Goal: Register for event/course

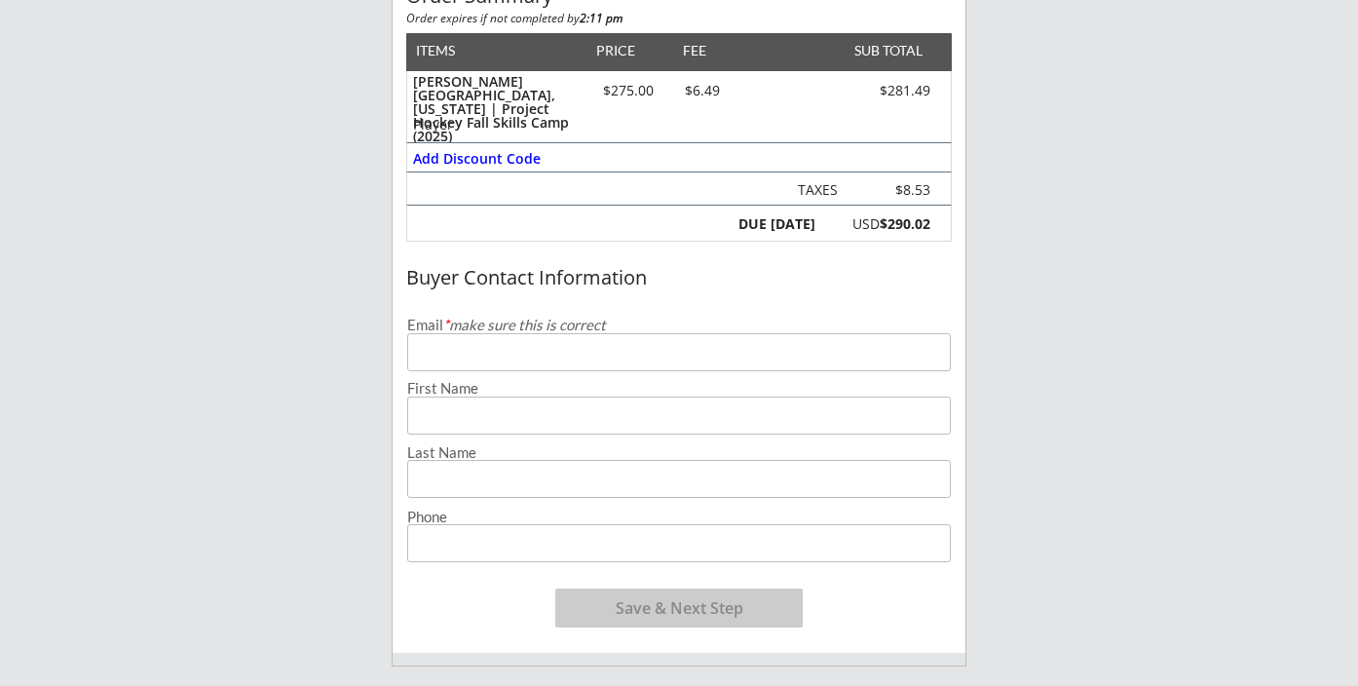
scroll to position [292, 0]
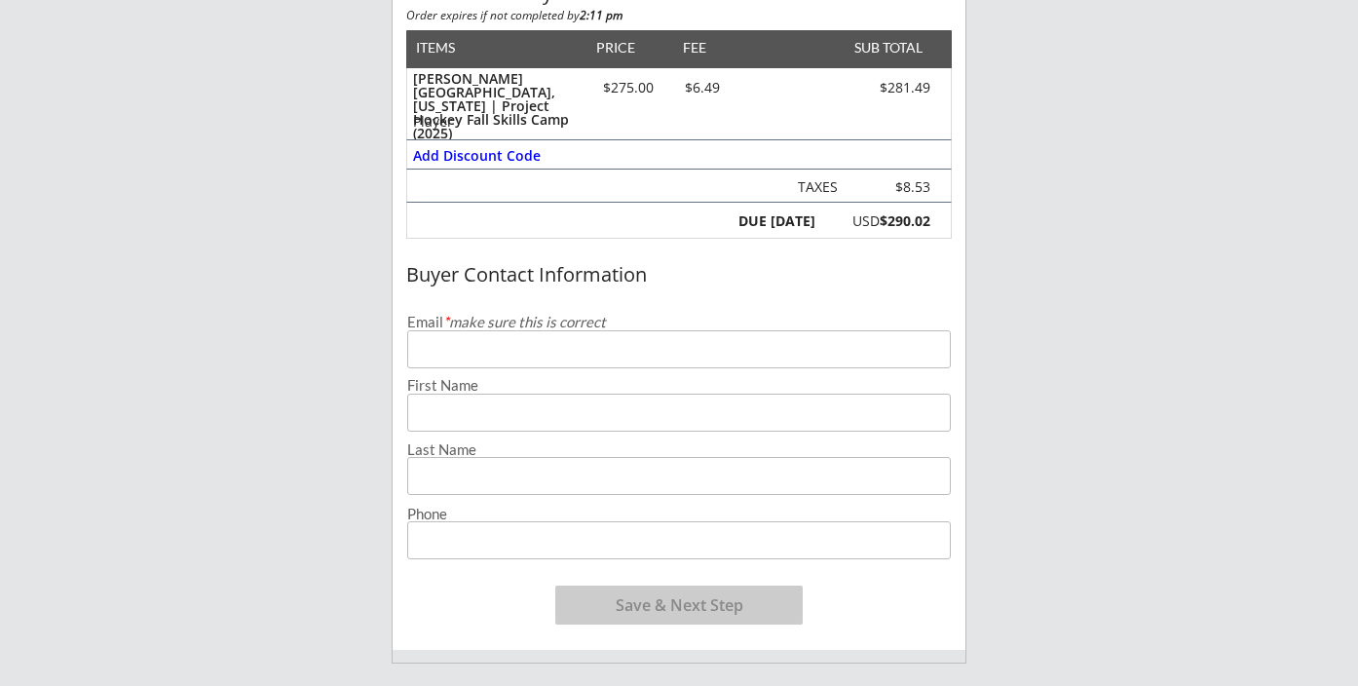
click at [458, 352] on input "email" at bounding box center [678, 349] width 543 height 38
type input "[EMAIL_ADDRESS][DOMAIN_NAME]"
click at [466, 409] on input "input" at bounding box center [678, 412] width 543 height 38
type input "[PERSON_NAME]"
click at [453, 475] on input "input" at bounding box center [678, 476] width 543 height 38
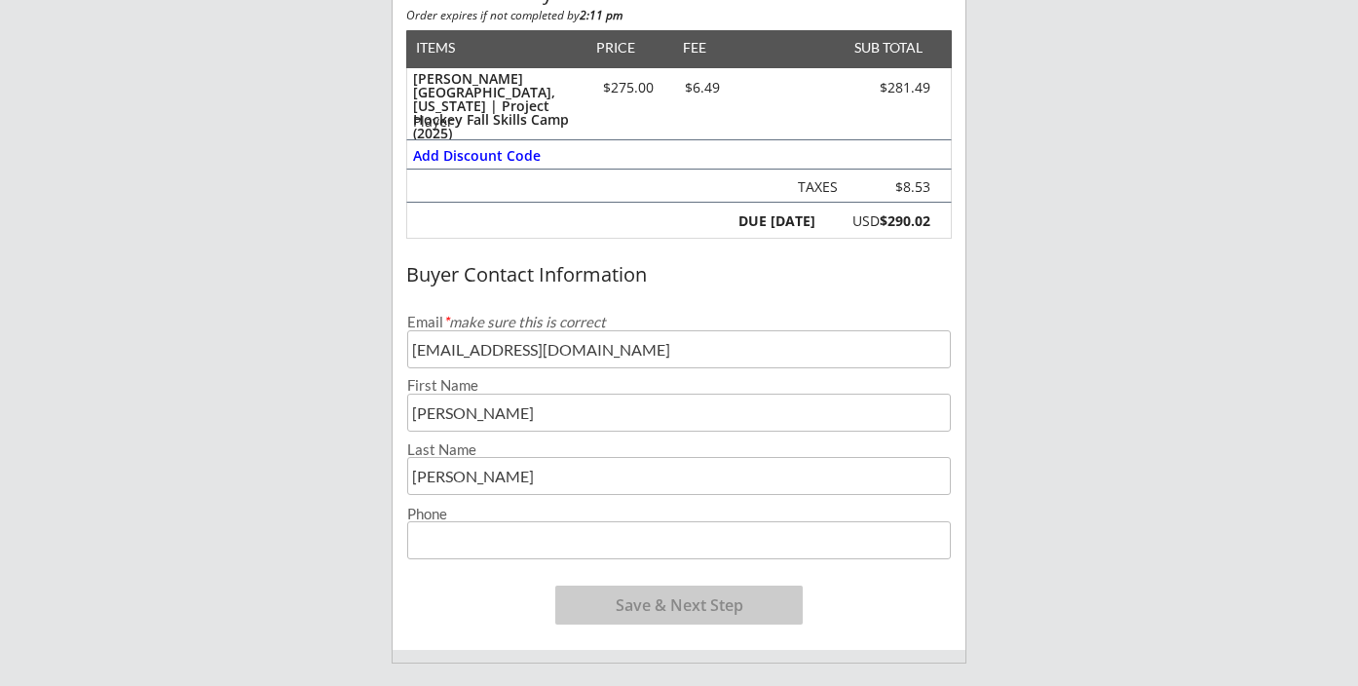
type input "[PERSON_NAME]"
click at [446, 553] on input "input" at bounding box center [678, 540] width 543 height 38
type input "[PHONE_NUMBER]"
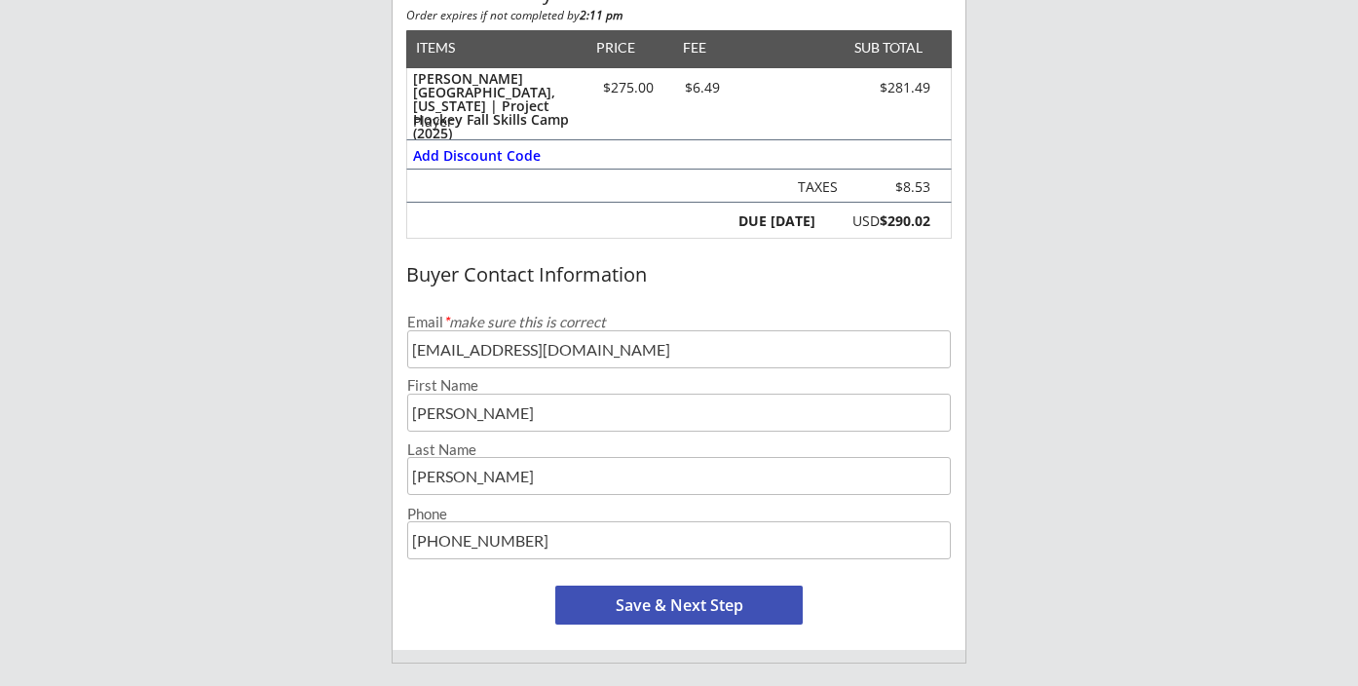
click at [657, 603] on button "Save & Next Step" at bounding box center [678, 604] width 247 height 39
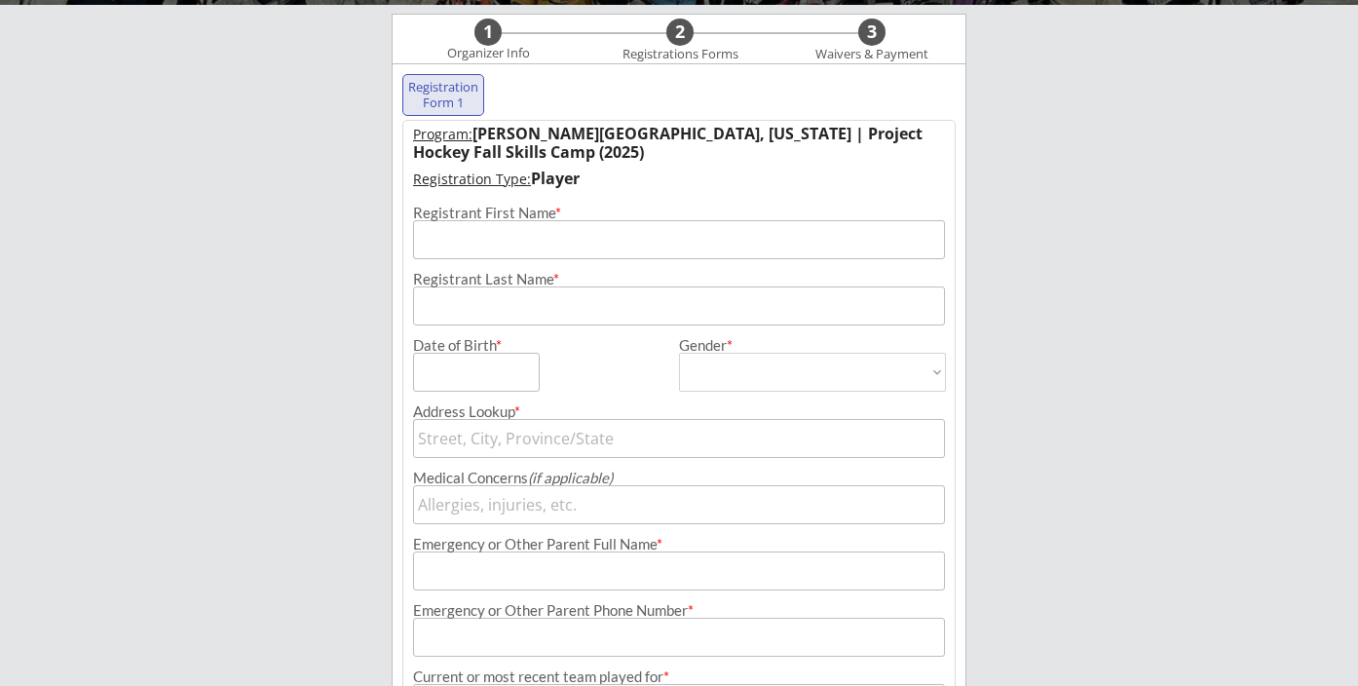
scroll to position [199, 0]
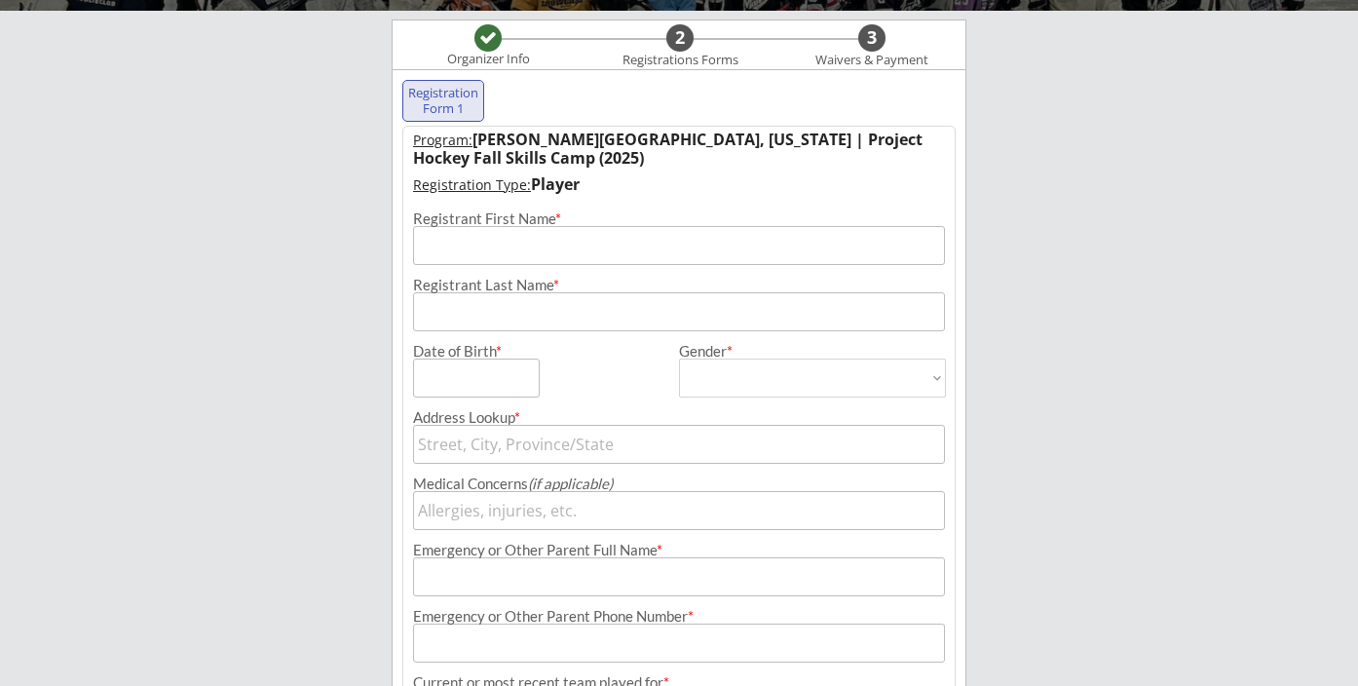
click at [506, 246] on input "input" at bounding box center [679, 245] width 532 height 39
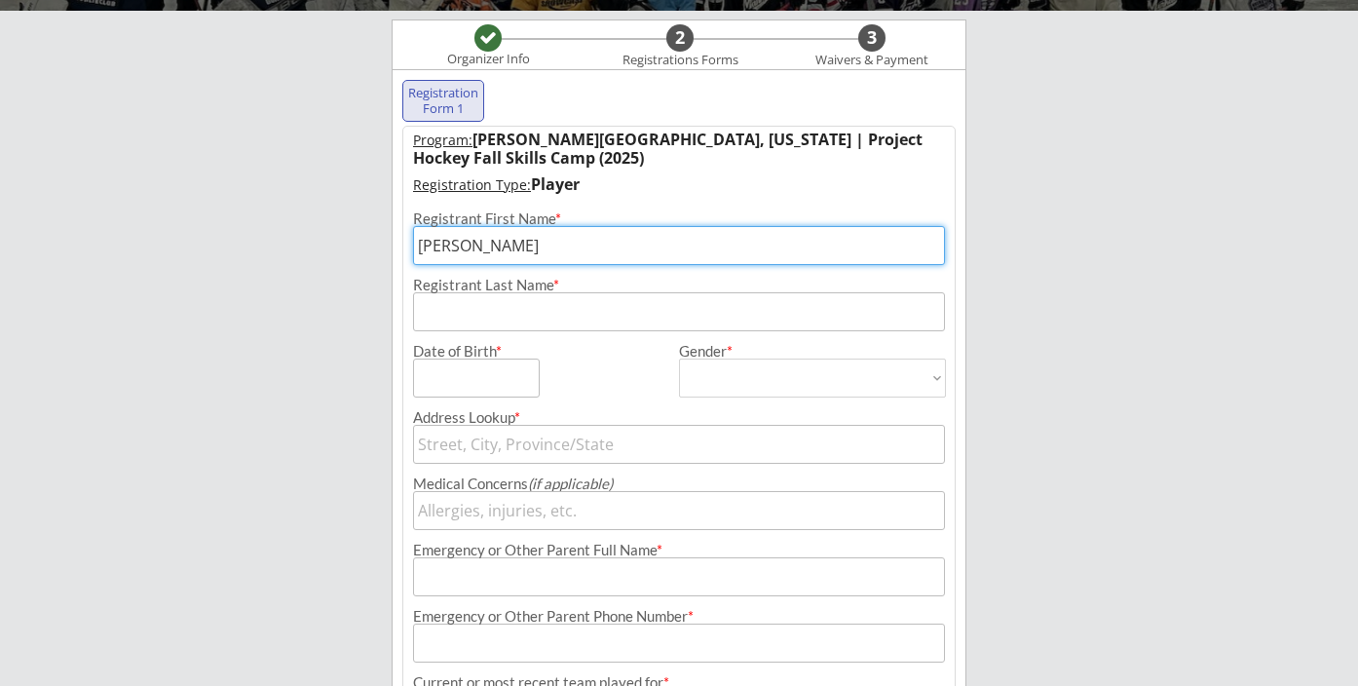
type input "[PERSON_NAME]"
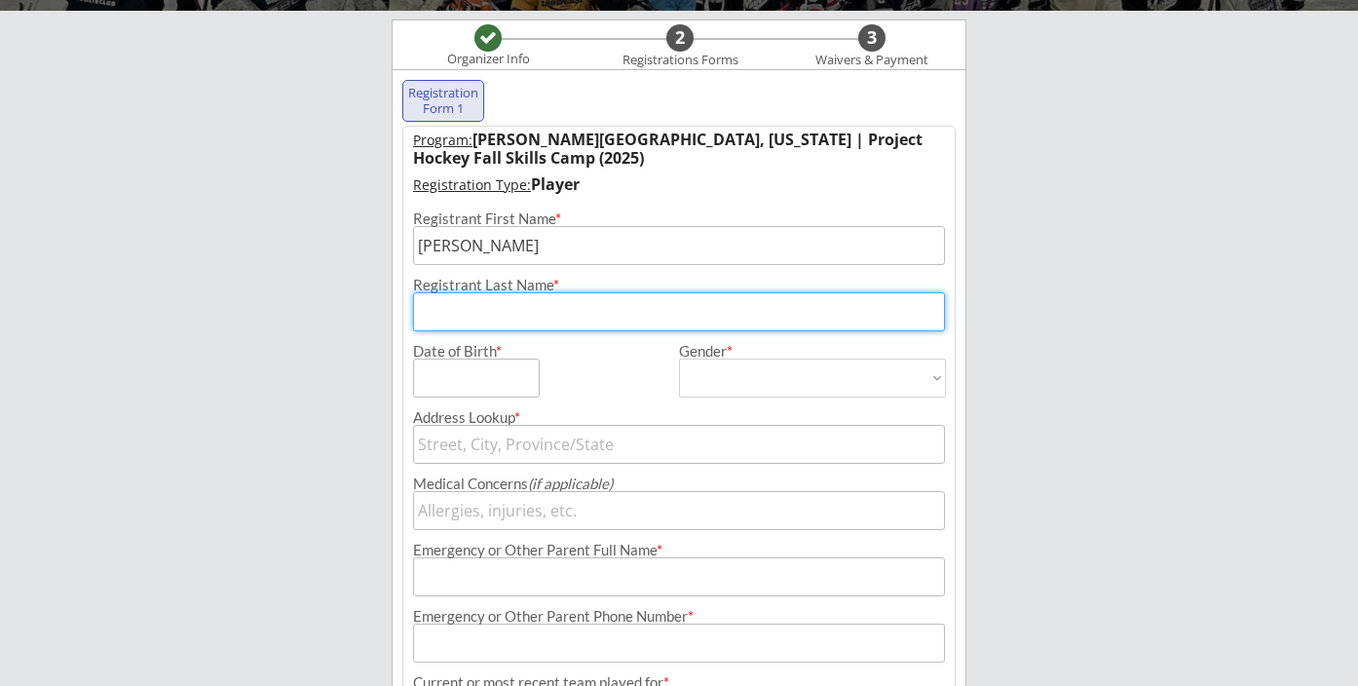
click at [522, 307] on input "input" at bounding box center [679, 311] width 532 height 39
type input "[PERSON_NAME]"
click at [494, 370] on input "input" at bounding box center [476, 377] width 127 height 39
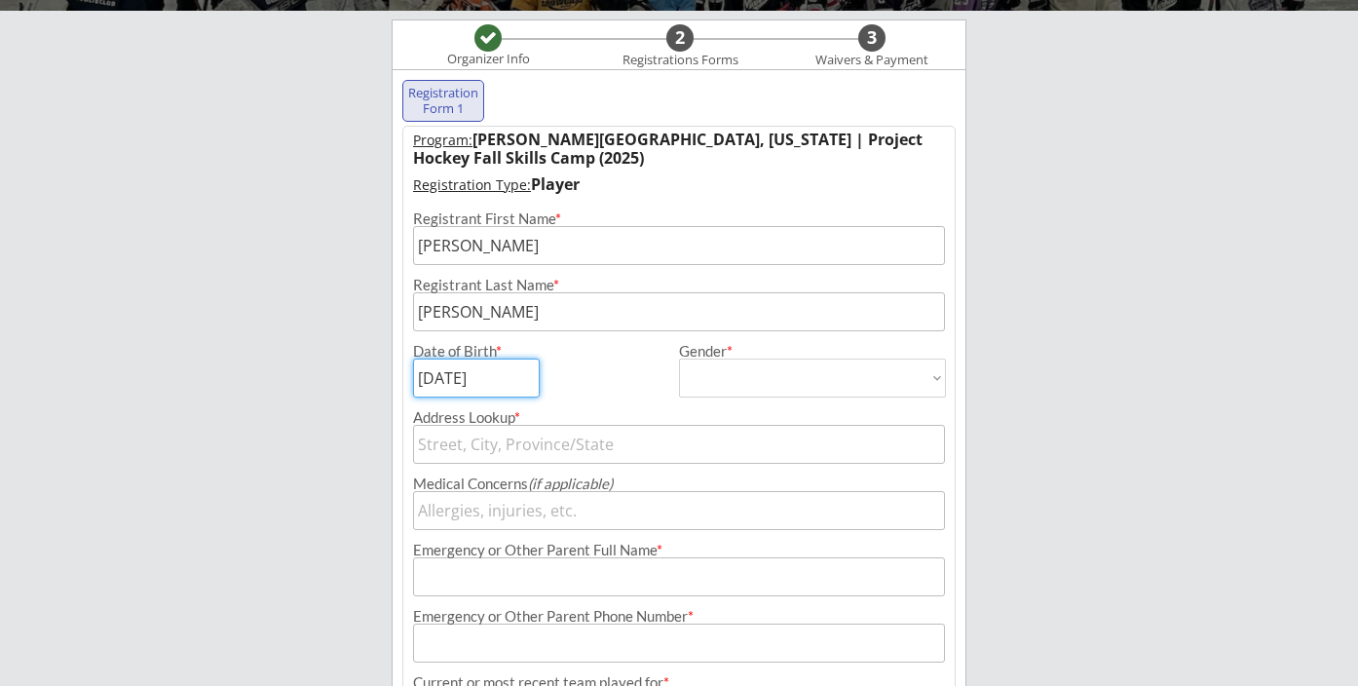
type input "[DATE]"
click at [737, 377] on select "[DEMOGRAPHIC_DATA] [DEMOGRAPHIC_DATA]" at bounding box center [812, 377] width 267 height 39
select select ""[DEMOGRAPHIC_DATA]""
click at [679, 358] on select "[DEMOGRAPHIC_DATA] [DEMOGRAPHIC_DATA]" at bounding box center [812, 377] width 267 height 39
type input "[DEMOGRAPHIC_DATA]"
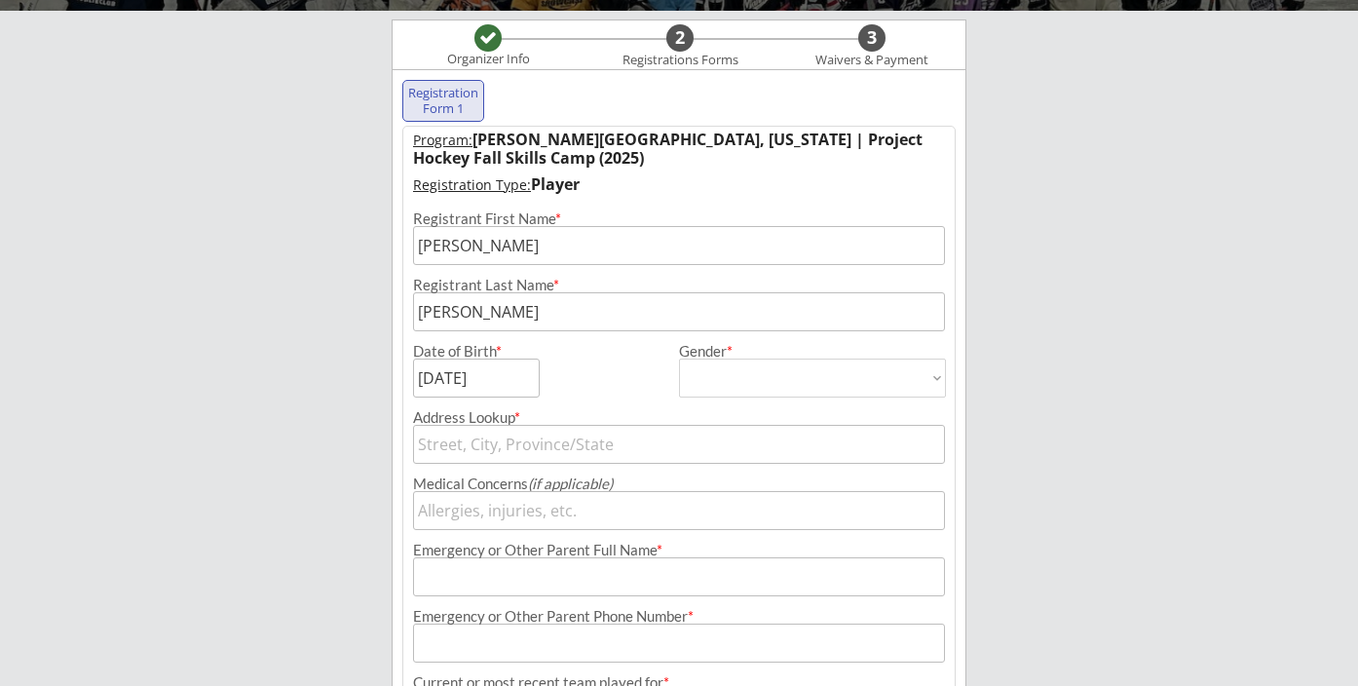
click at [595, 439] on input "text" at bounding box center [679, 444] width 532 height 39
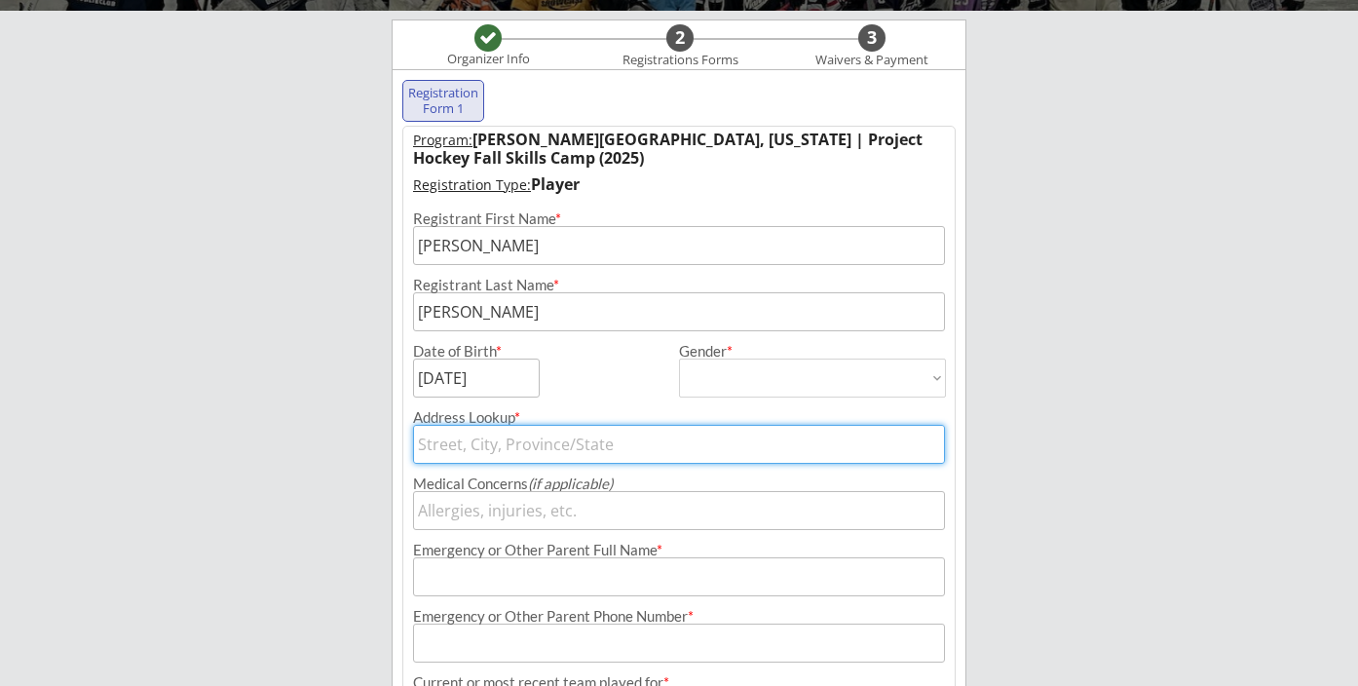
type input "[STREET_ADDRESS]"
type input "[STREET_ADDRESS][PERSON_NAME]"
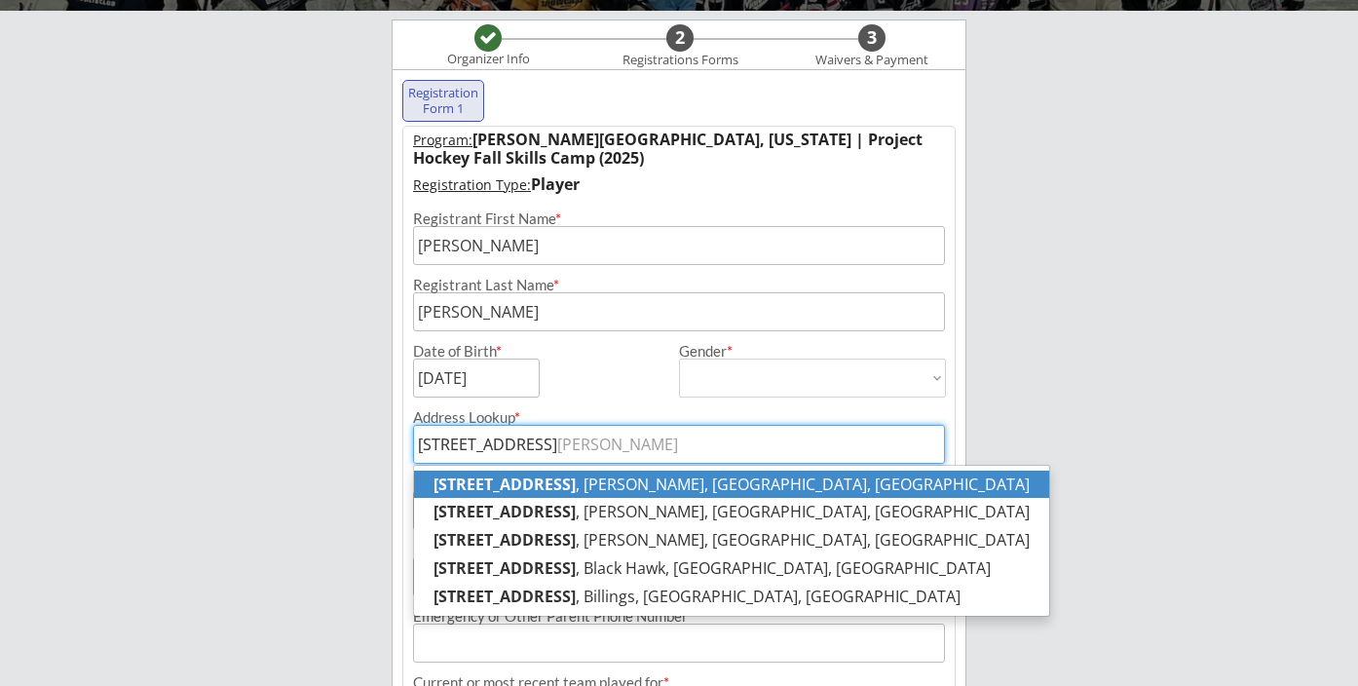
click at [576, 490] on strong "[STREET_ADDRESS]" at bounding box center [504, 483] width 142 height 21
type input "[STREET_ADDRESS][PERSON_NAME]"
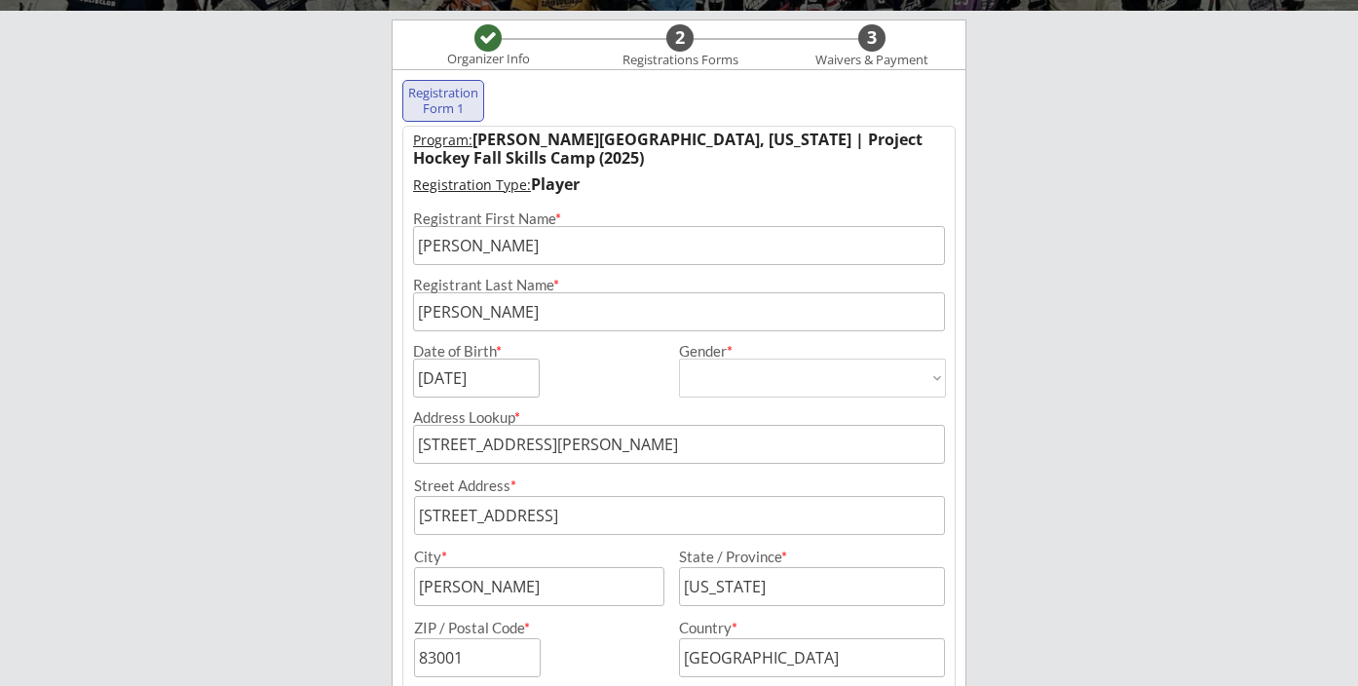
drag, startPoint x: 724, startPoint y: 448, endPoint x: 320, endPoint y: 452, distance: 403.3
click at [320, 452] on div "Game 7 Industries Organizer Info 2 Registrations Forms 3 Waivers & Payment Regi…" at bounding box center [679, 524] width 1358 height 1447
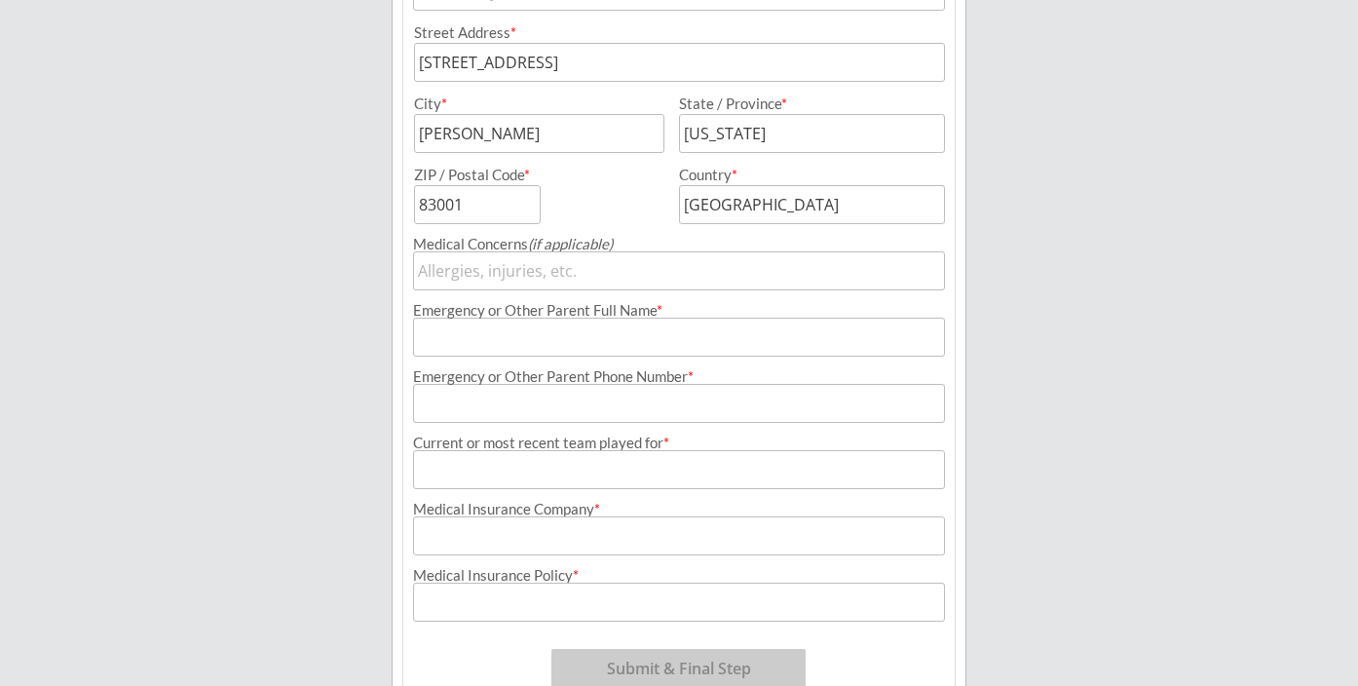
scroll to position [653, 0]
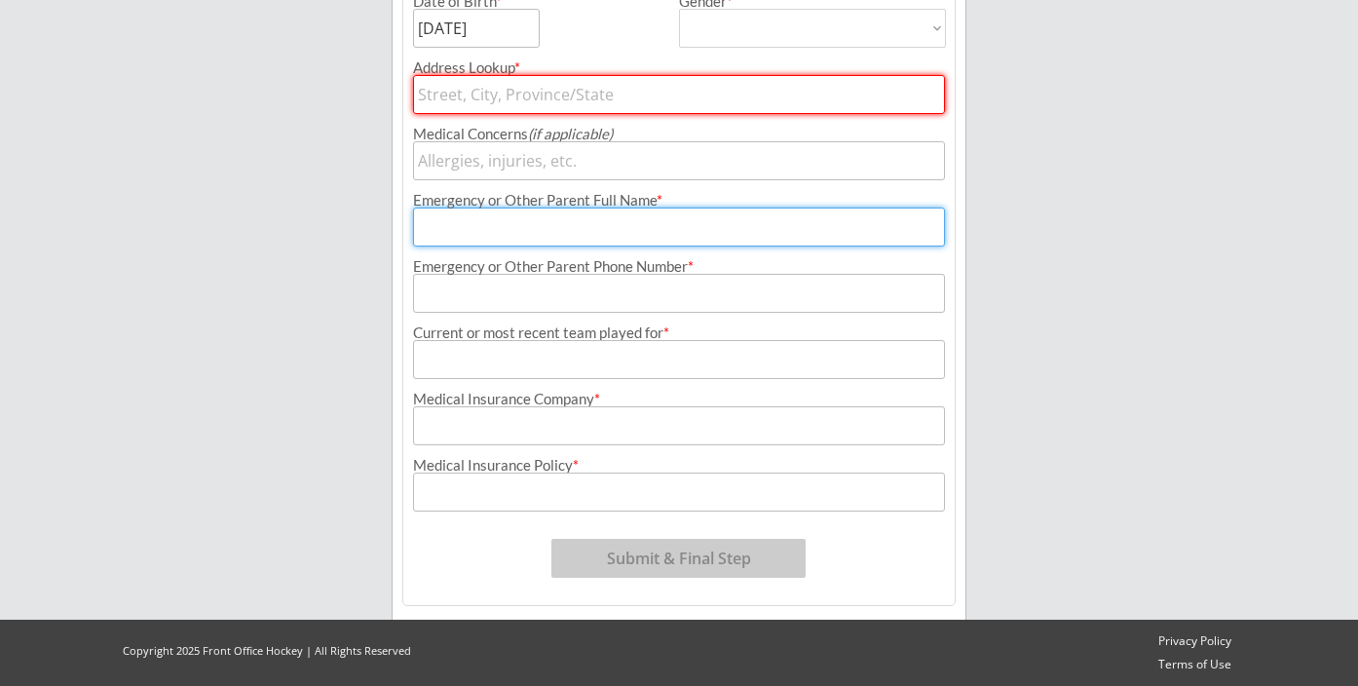
click at [588, 325] on div "Program: [PERSON_NAME][GEOGRAPHIC_DATA], [US_STATE] | Project Hockey Fall Skill…" at bounding box center [678, 190] width 553 height 829
type input "[PERSON_NAME]"
click at [607, 99] on input "text" at bounding box center [679, 95] width 532 height 39
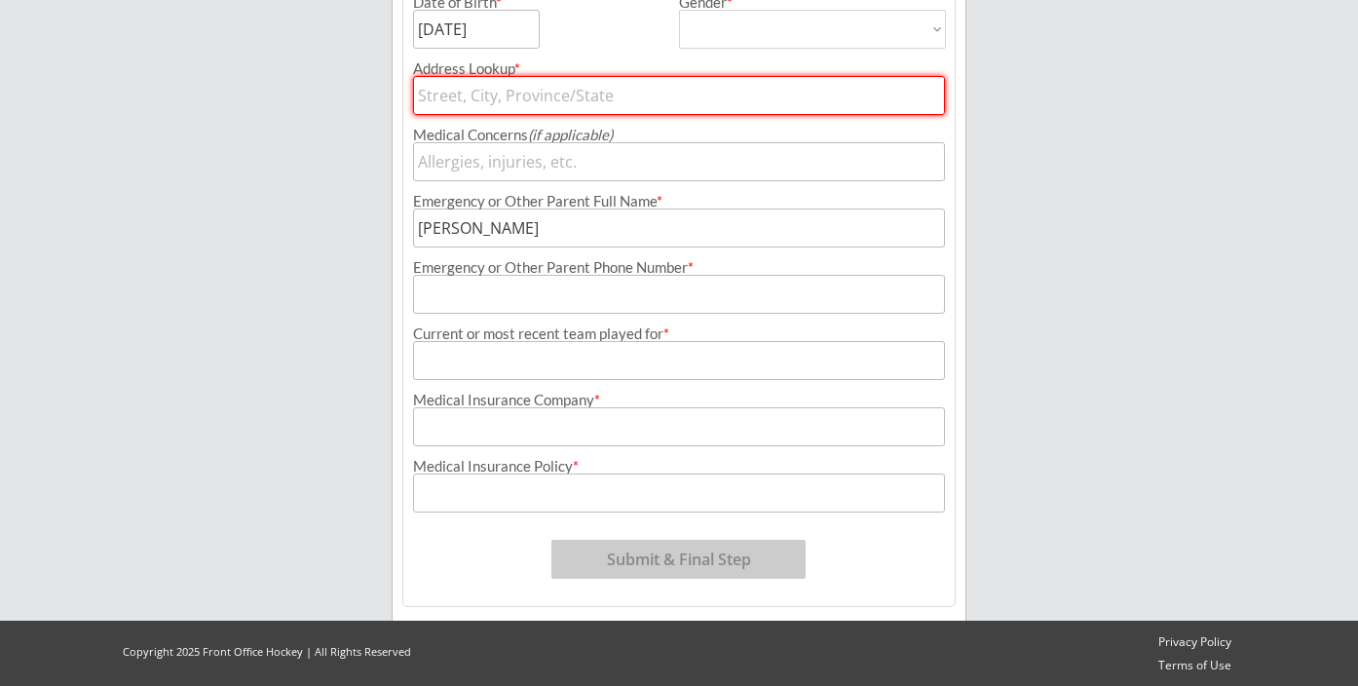
type input "[STREET_ADDRESS]"
type input "[STREET_ADDRESS][PERSON_NAME]"
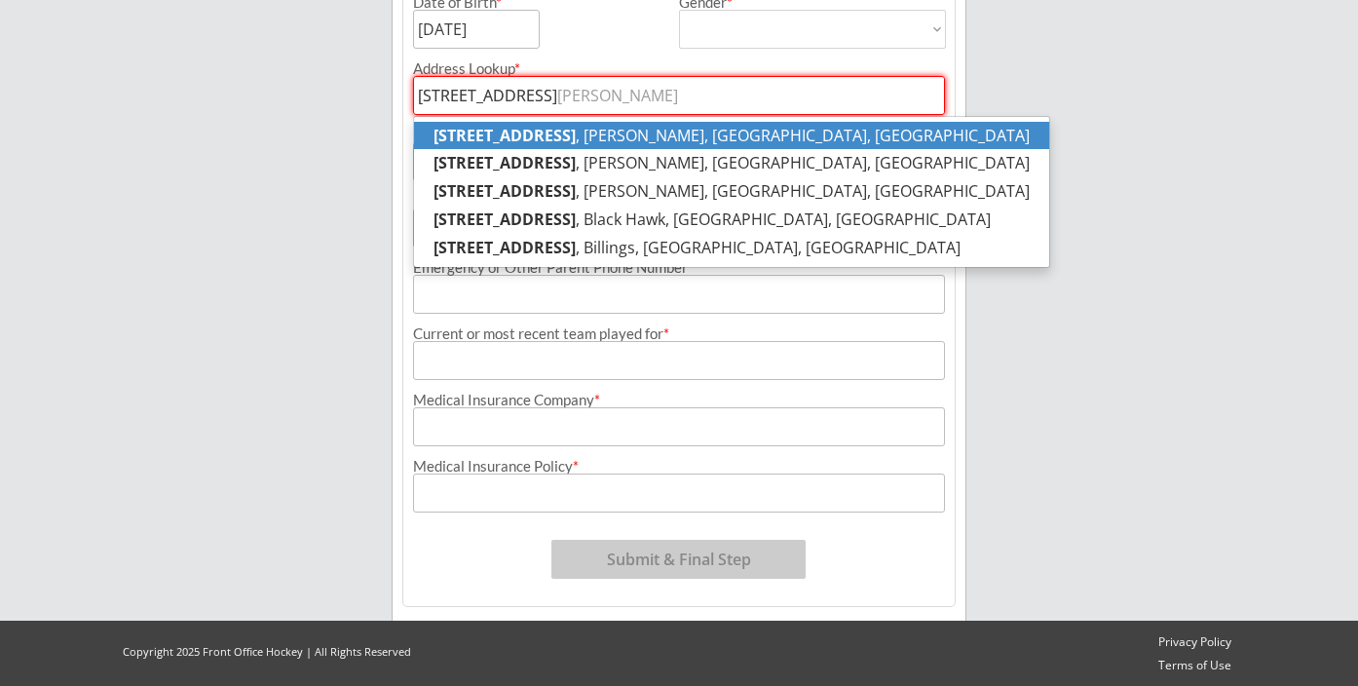
click at [576, 140] on strong "[STREET_ADDRESS]" at bounding box center [504, 135] width 142 height 21
type input "[STREET_ADDRESS][PERSON_NAME]"
type input "[STREET_ADDRESS]"
type input "[PERSON_NAME]"
type input "[US_STATE]"
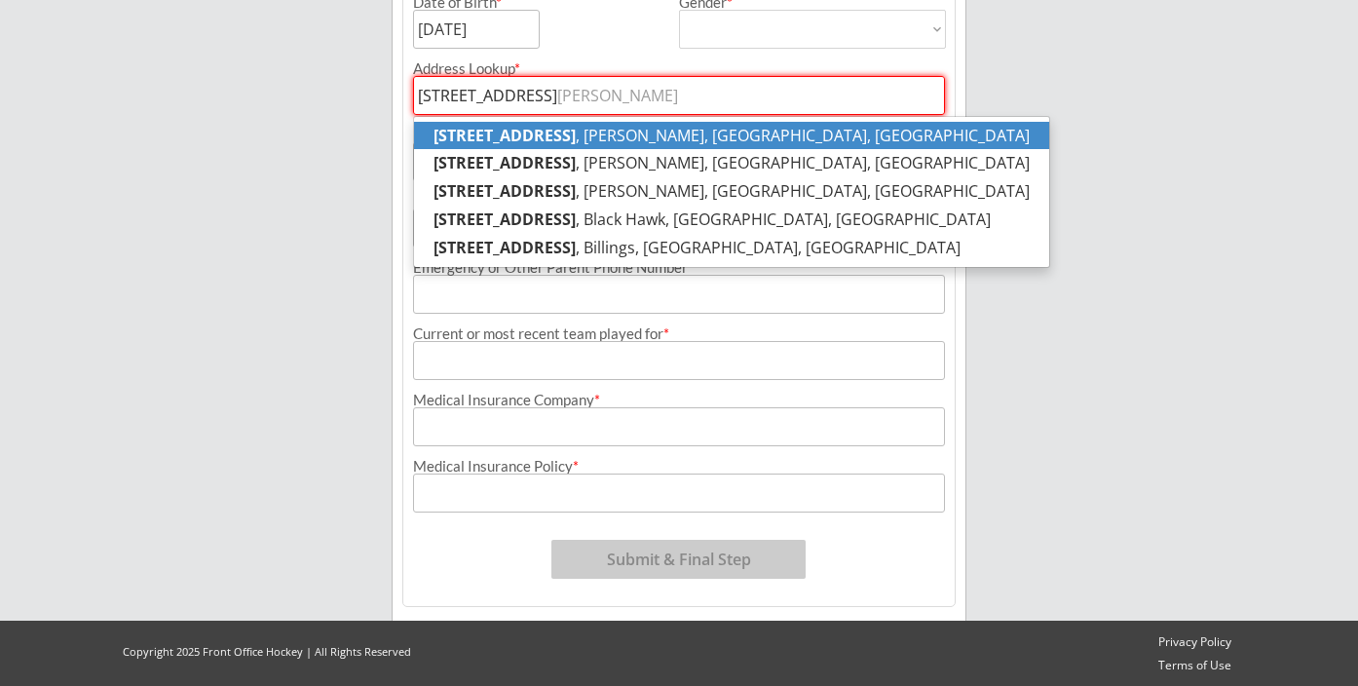
type input "83001"
type input "[GEOGRAPHIC_DATA]"
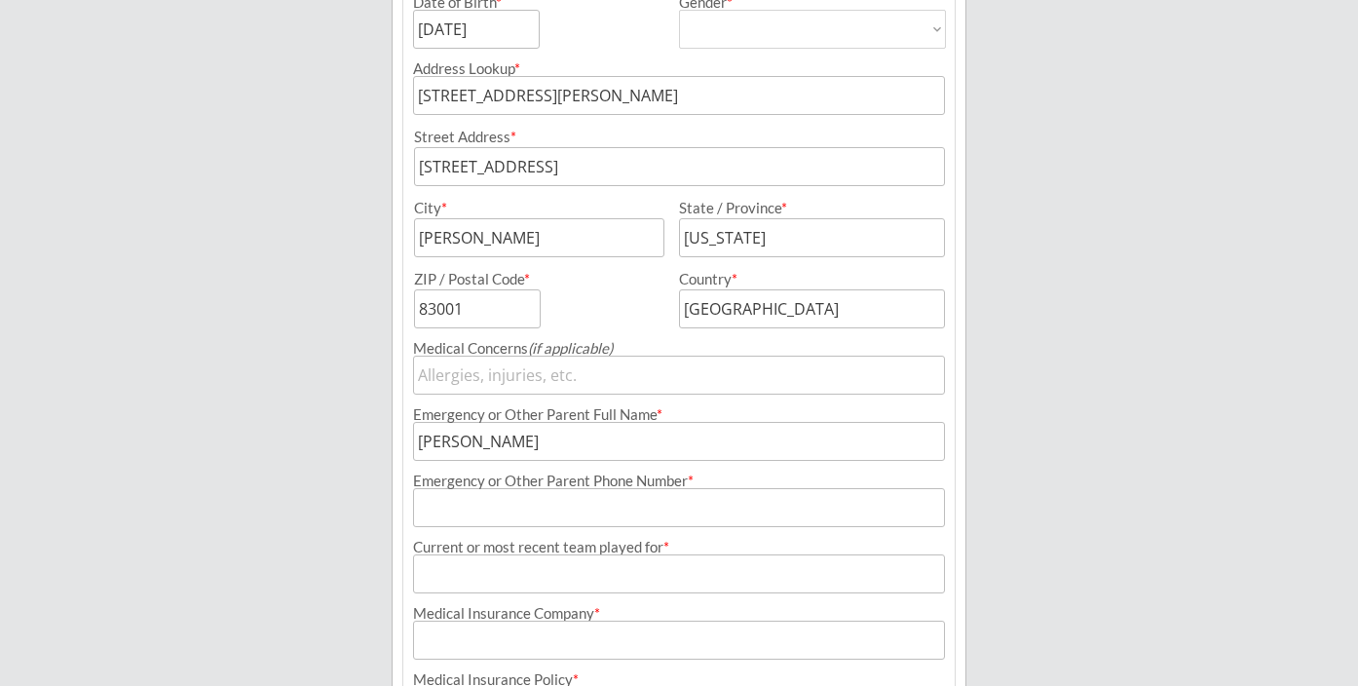
click at [486, 506] on input "input" at bounding box center [679, 507] width 532 height 39
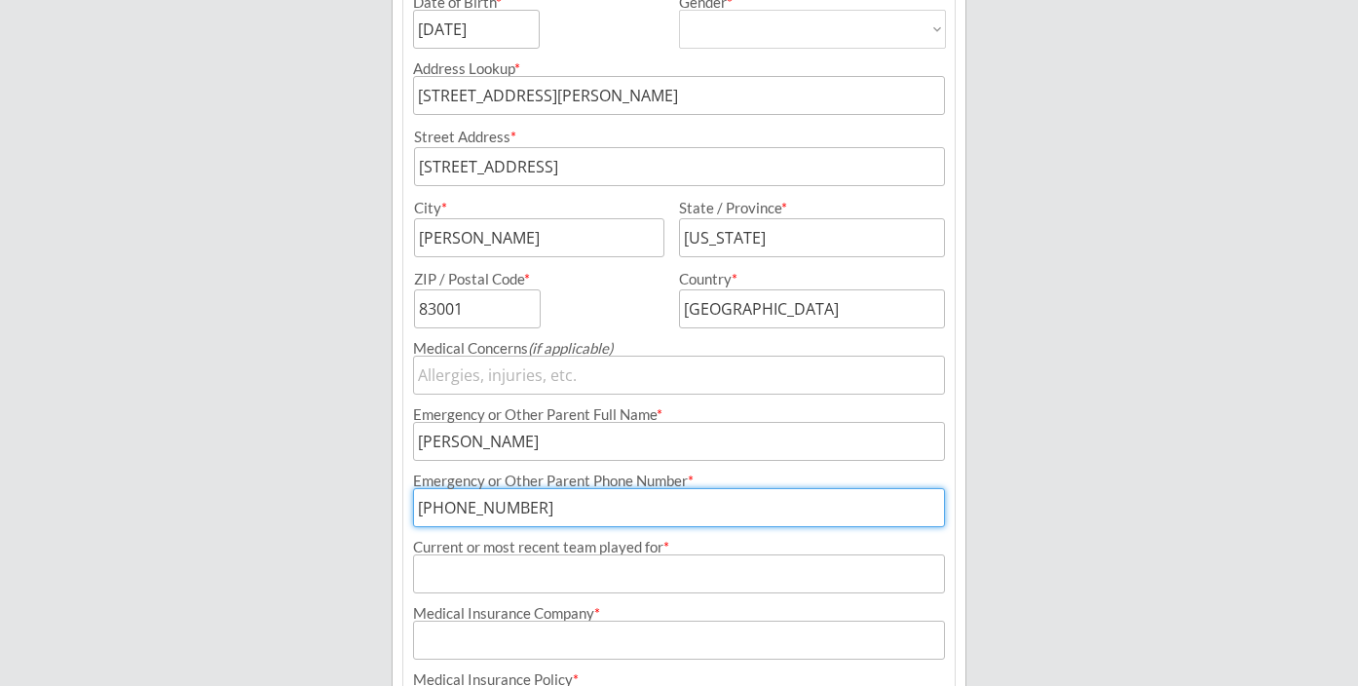
type input "[PHONE_NUMBER]"
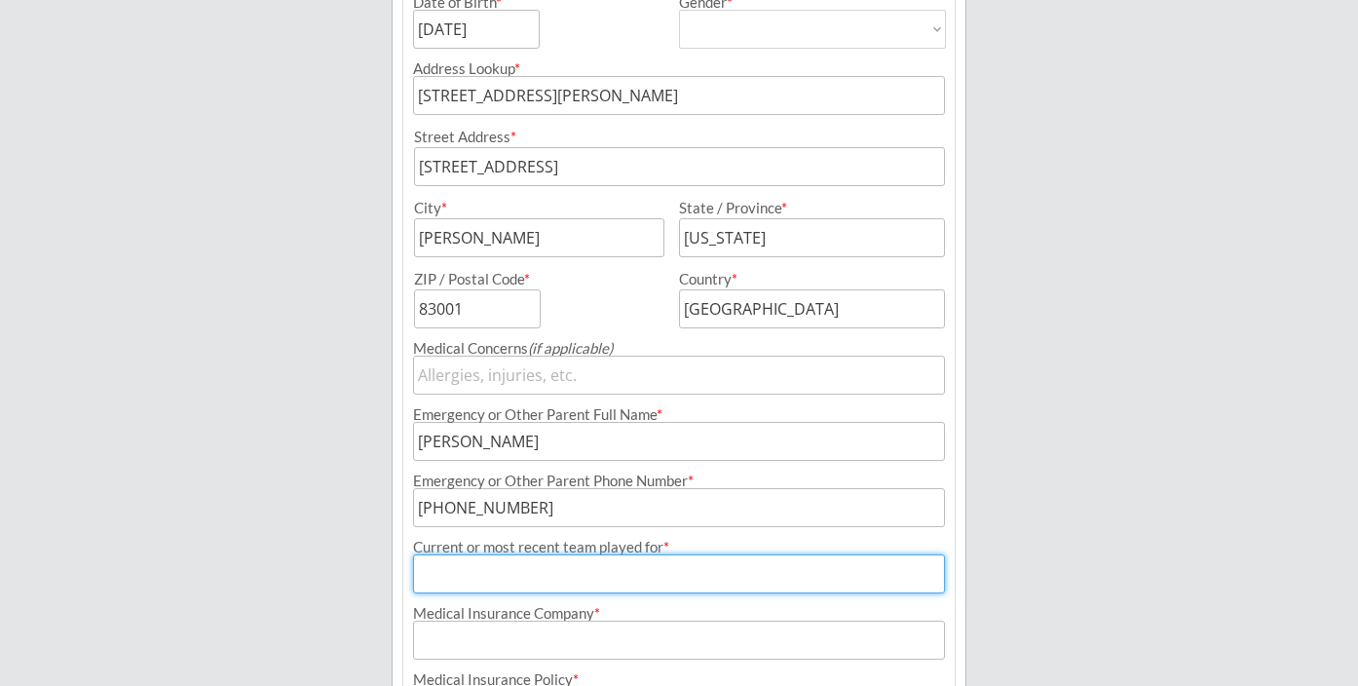
click at [562, 581] on input "input" at bounding box center [679, 573] width 532 height 39
type input "[PERSON_NAME] Moose"
click at [533, 652] on input "input" at bounding box center [679, 639] width 532 height 39
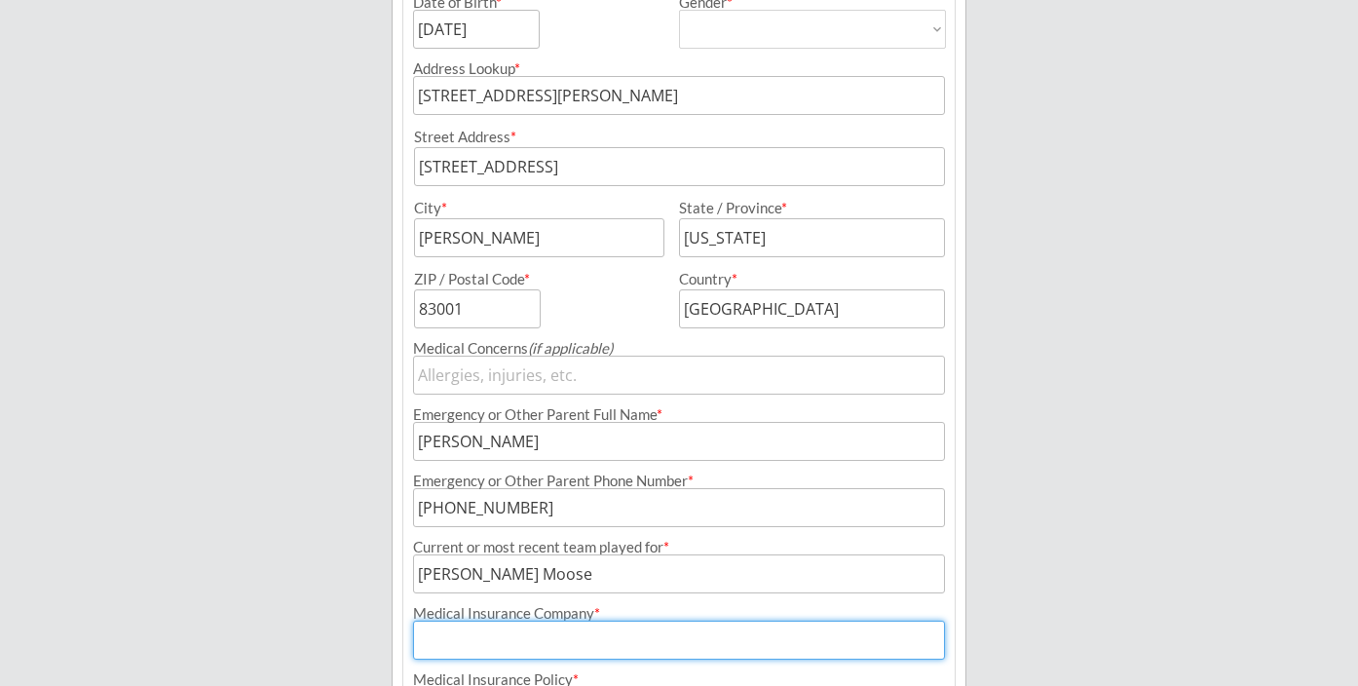
type input "m"
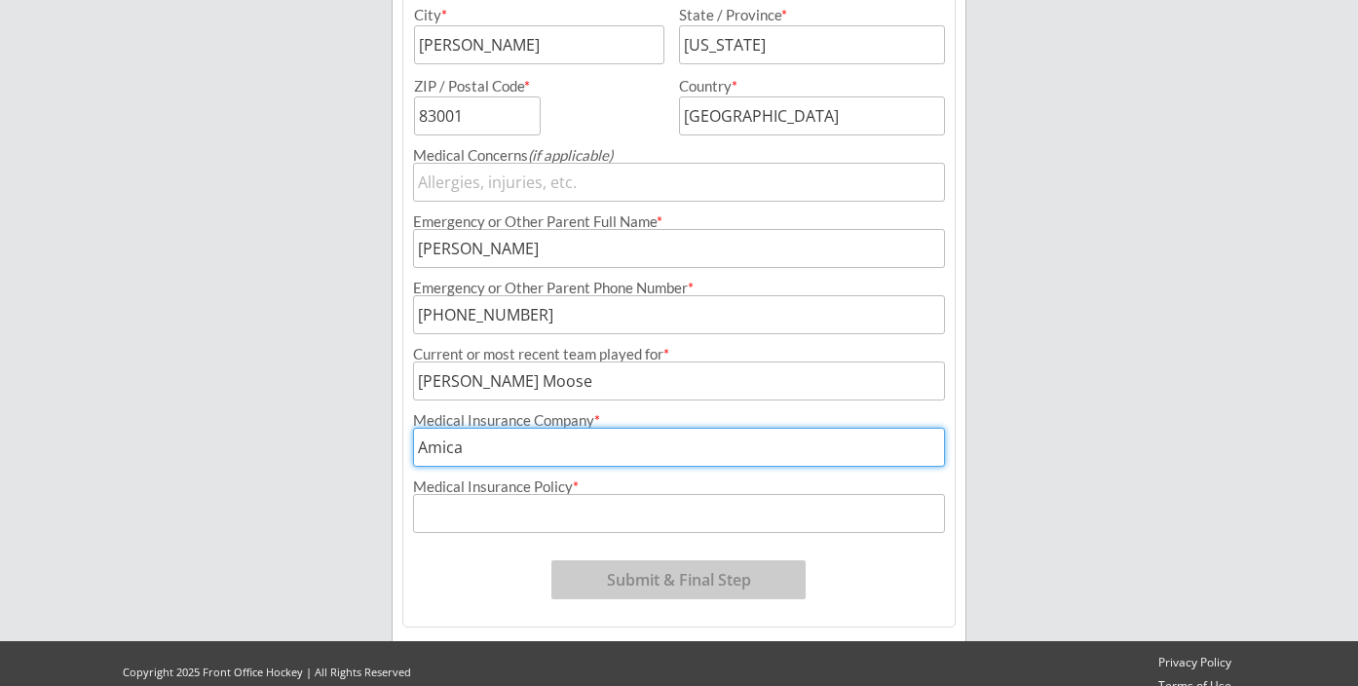
scroll to position [761, 0]
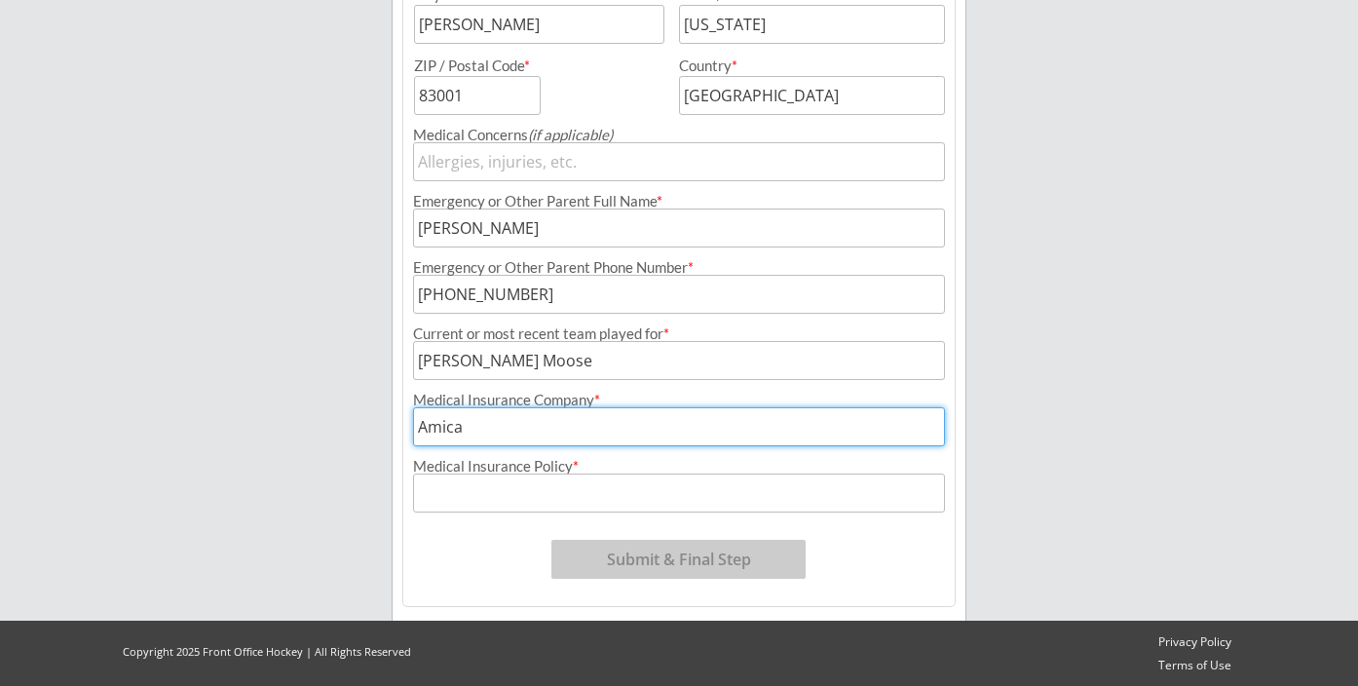
click at [503, 486] on input "input" at bounding box center [679, 492] width 532 height 39
drag, startPoint x: 471, startPoint y: 427, endPoint x: 345, endPoint y: 421, distance: 126.8
type input "Cigna"
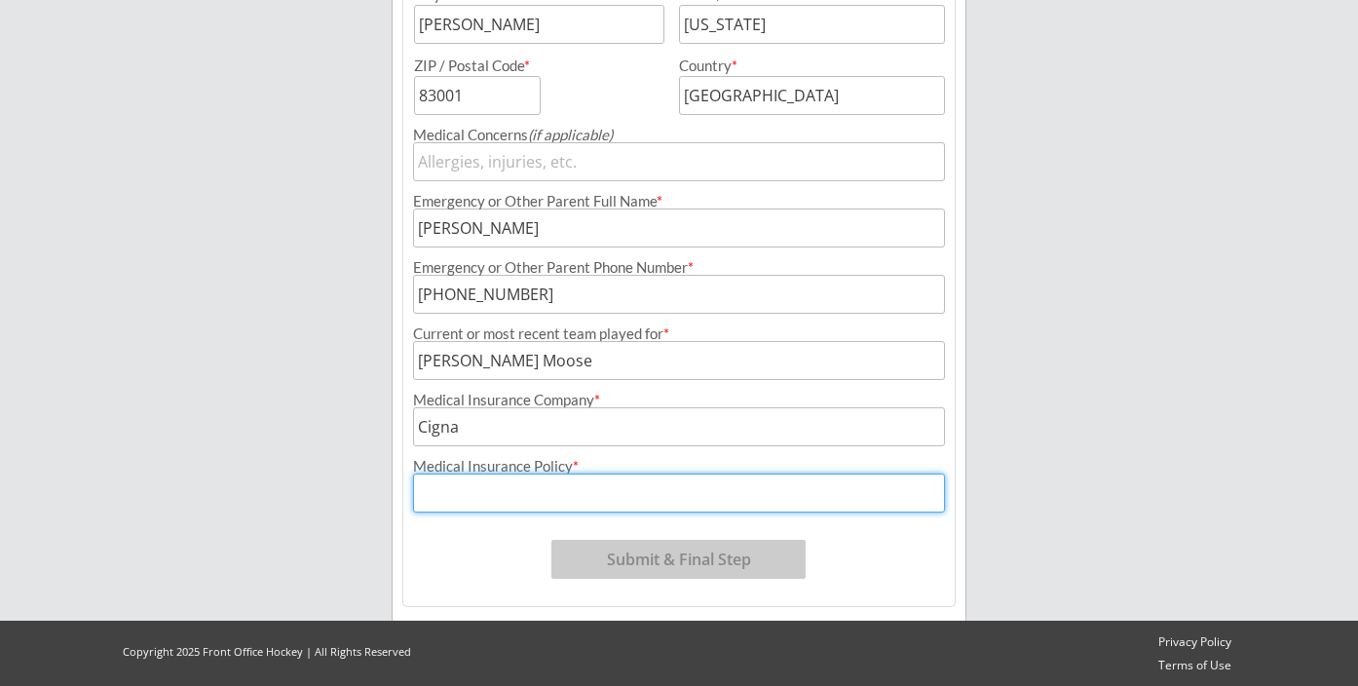
click at [445, 492] on input "input" at bounding box center [679, 492] width 532 height 39
click at [455, 498] on input "input" at bounding box center [679, 492] width 532 height 39
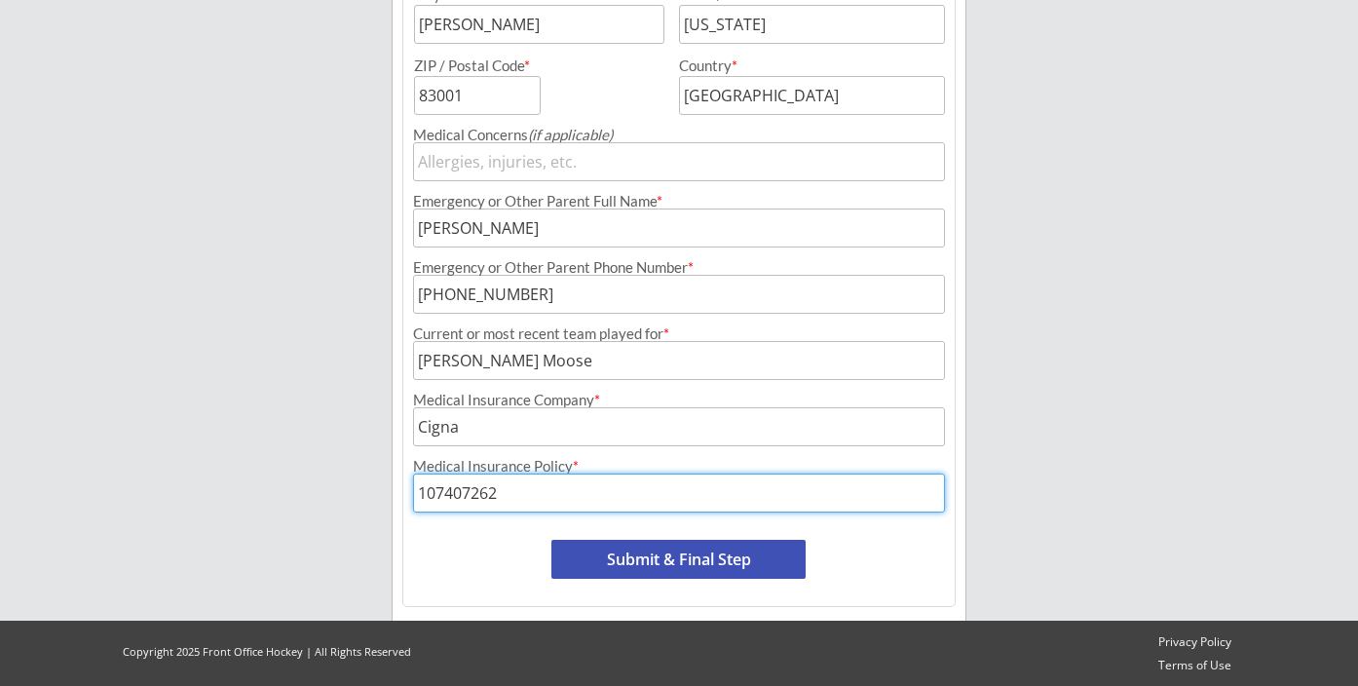
type input "107407262"
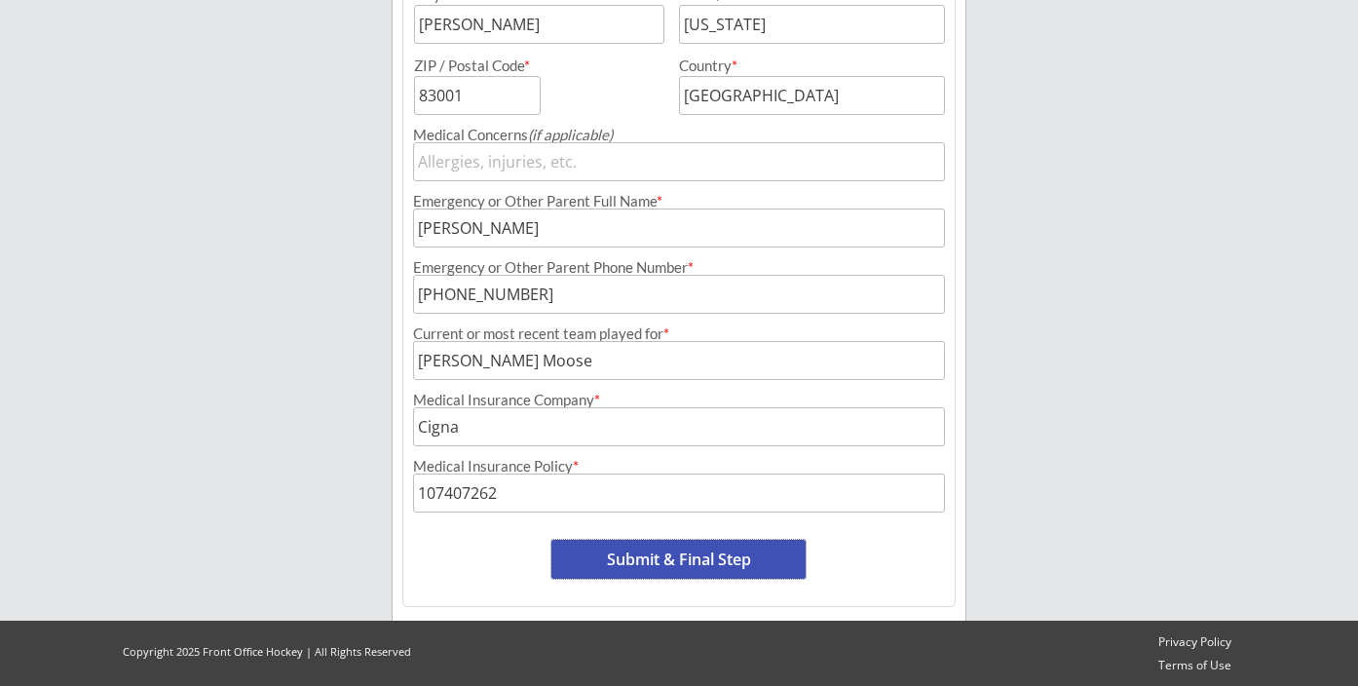
click at [683, 560] on button "Submit & Final Step" at bounding box center [678, 559] width 254 height 39
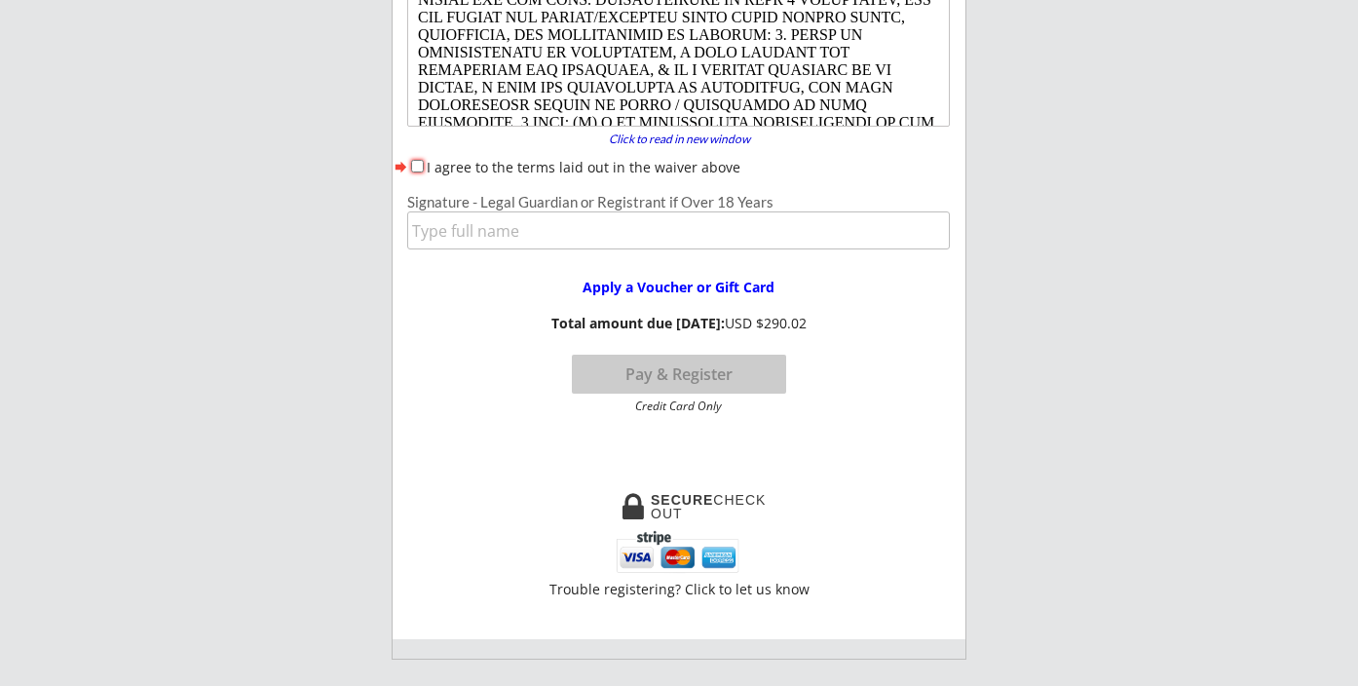
scroll to position [218, 0]
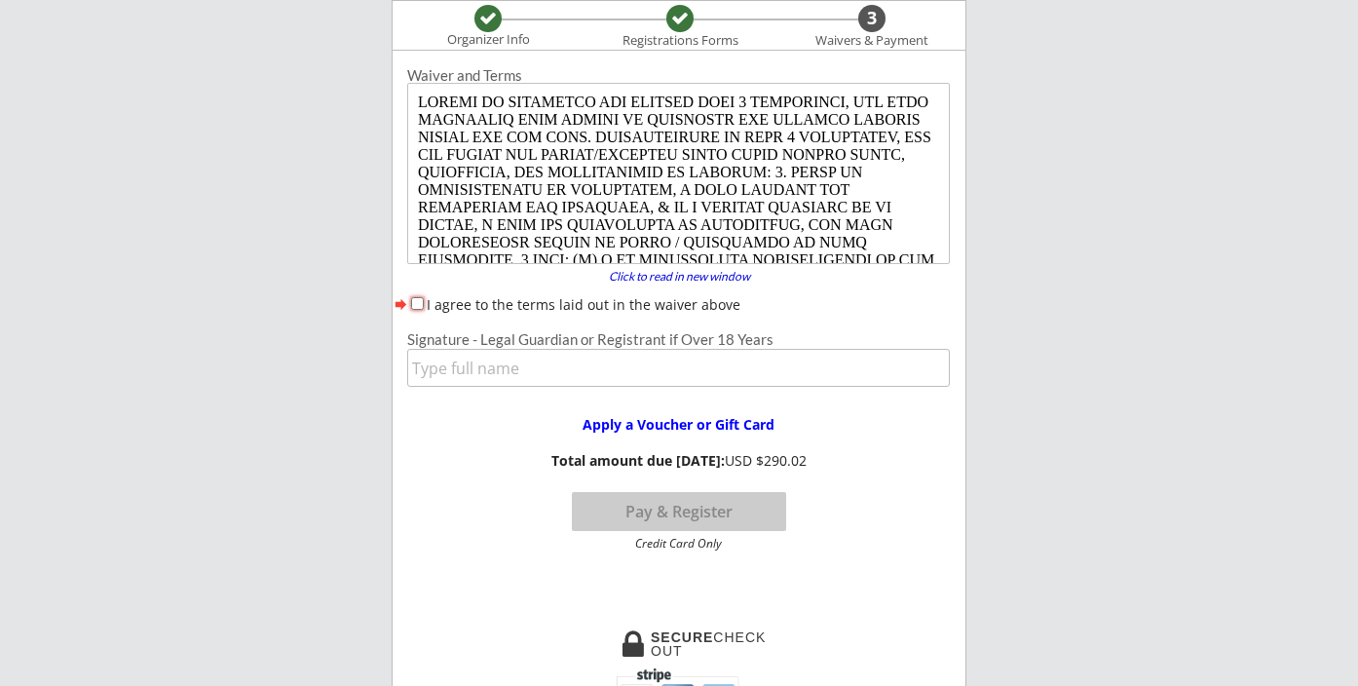
click at [417, 302] on input "I agree to the terms laid out in the waiver above" at bounding box center [417, 303] width 13 height 13
checkbox input "true"
click at [459, 378] on input "input" at bounding box center [678, 368] width 543 height 38
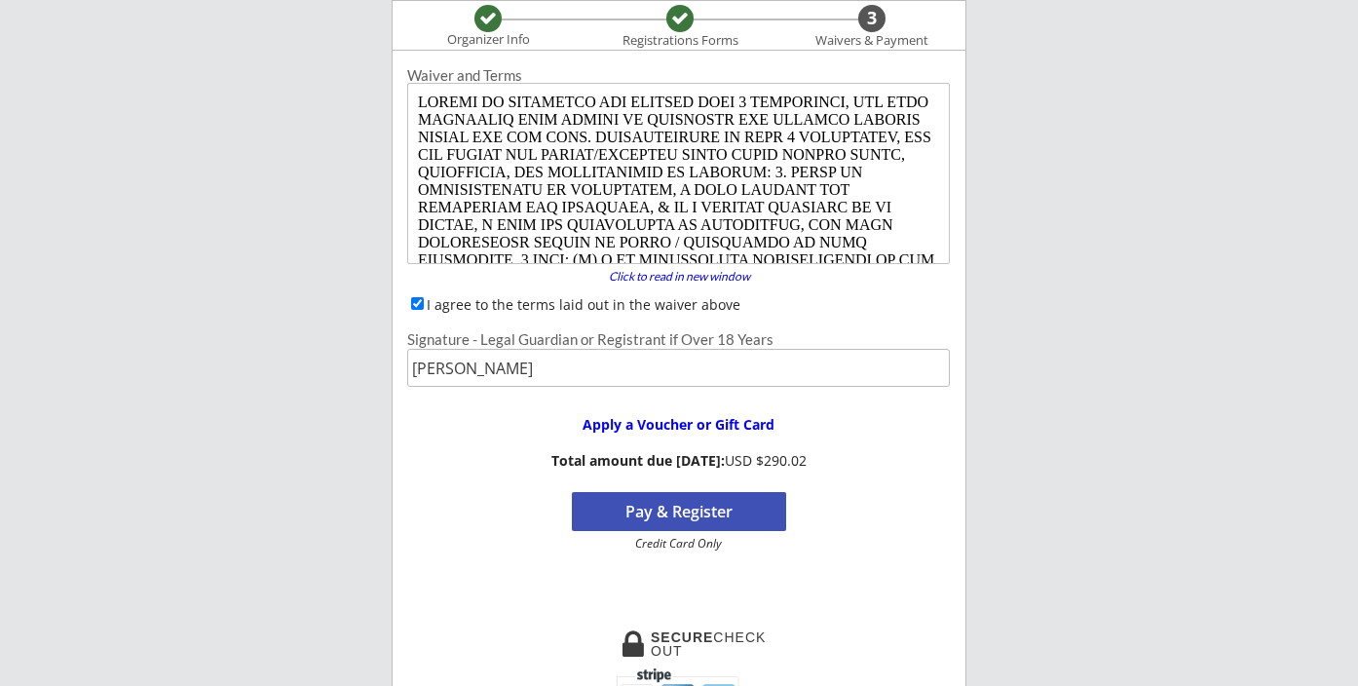
click at [548, 369] on input "input" at bounding box center [678, 368] width 543 height 38
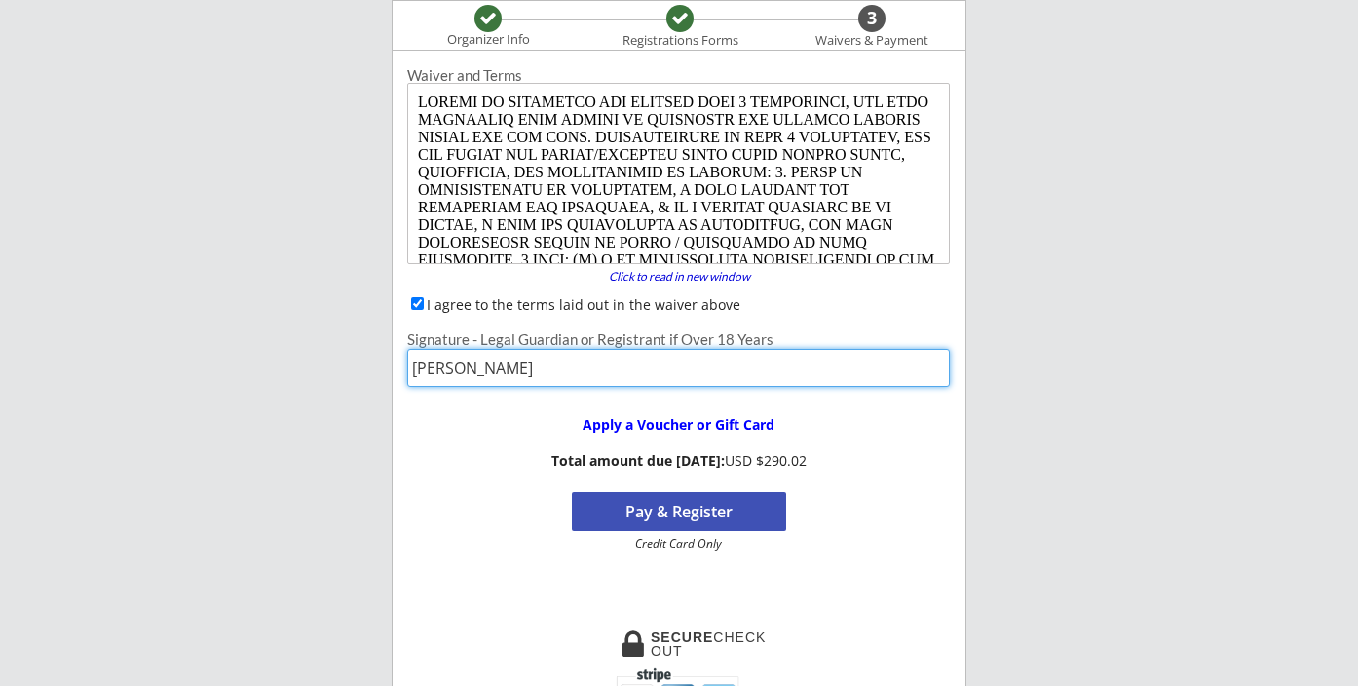
type input "[PERSON_NAME]"
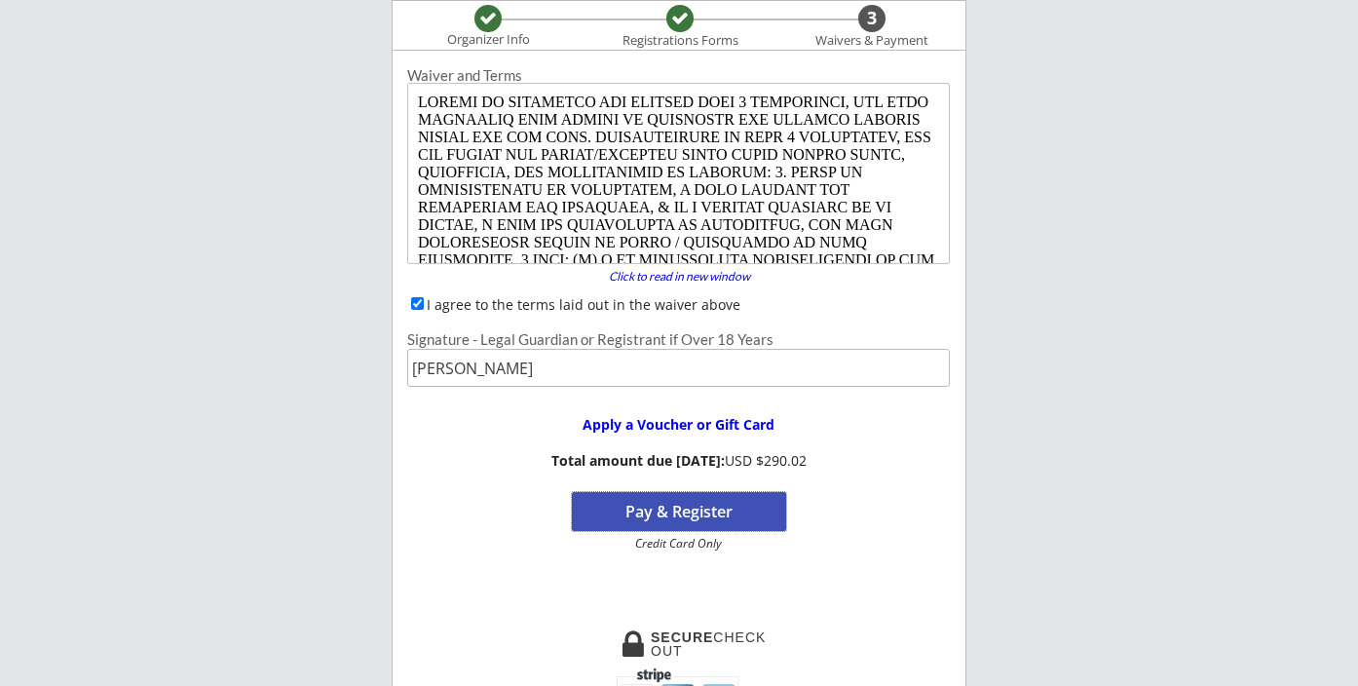
click at [691, 508] on button "Pay & Register" at bounding box center [679, 511] width 214 height 39
